Goal: Transaction & Acquisition: Purchase product/service

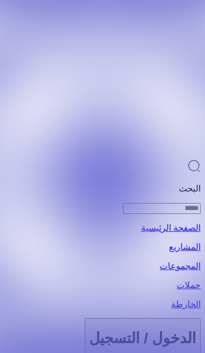
scroll to position [105, 0]
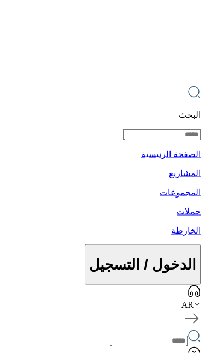
scroll to position [74, 0]
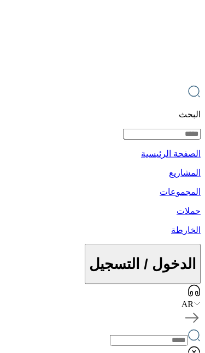
click at [184, 192] on at bounding box center [102, 102] width 205 height 353
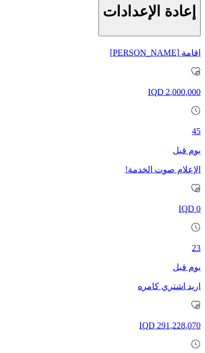
scroll to position [771, 0]
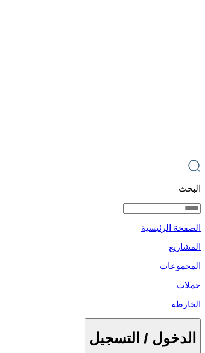
scroll to position [2, 0]
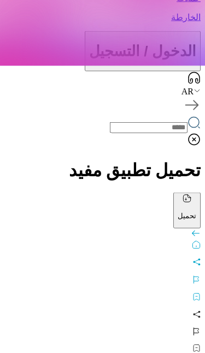
scroll to position [363, 0]
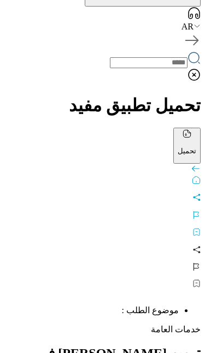
scroll to position [350, 0]
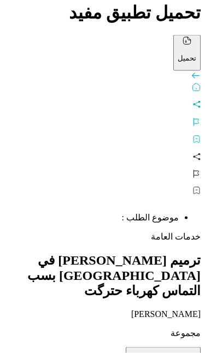
scroll to position [446, 0]
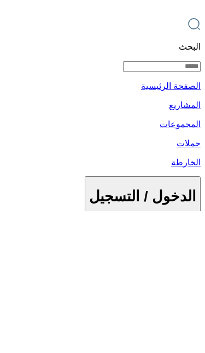
type input "**********"
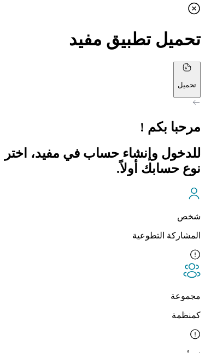
scroll to position [4, 0]
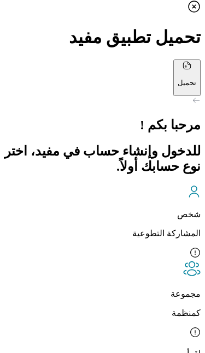
click at [157, 209] on p "شخص" at bounding box center [102, 214] width 196 height 10
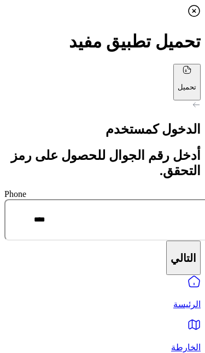
click at [187, 288] on icon "home" at bounding box center [193, 281] width 13 height 13
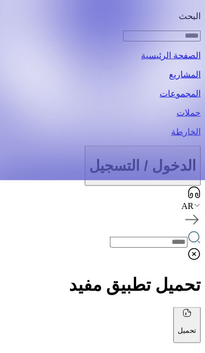
scroll to position [173, 0]
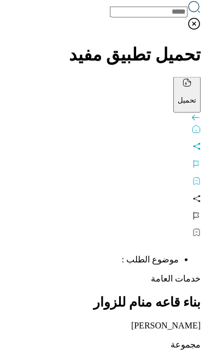
scroll to position [404, 0]
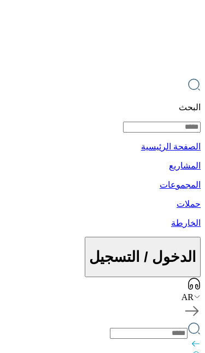
scroll to position [0, 0]
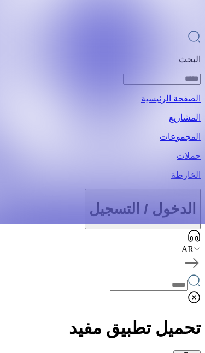
scroll to position [128, 0]
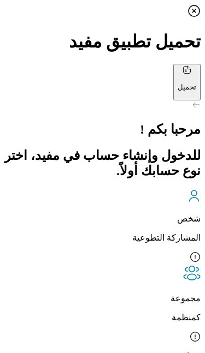
scroll to position [4, 0]
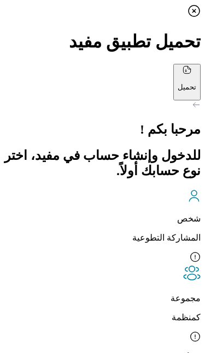
click at [146, 214] on p "شخص" at bounding box center [102, 219] width 196 height 10
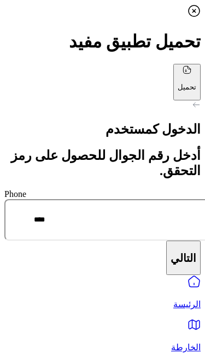
click at [188, 288] on icon "home" at bounding box center [193, 282] width 11 height 11
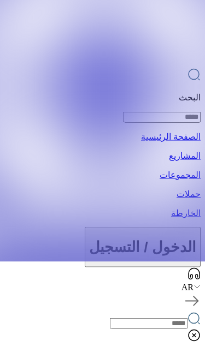
scroll to position [92, 0]
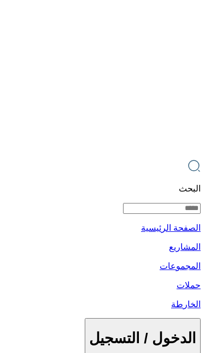
click at [174, 193] on كربلاء at bounding box center [102, 176] width 205 height 353
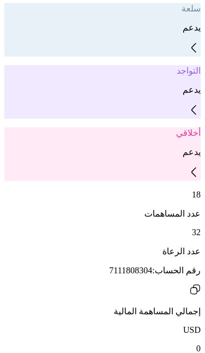
scroll to position [1207, 0]
